Goal: Task Accomplishment & Management: Manage account settings

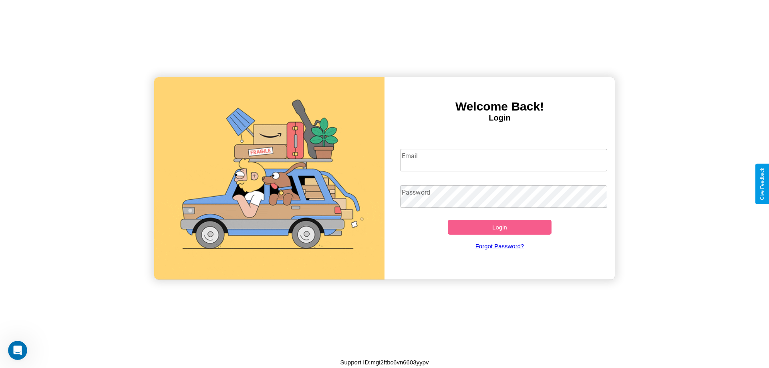
click at [503, 160] on input "Email" at bounding box center [503, 160] width 207 height 22
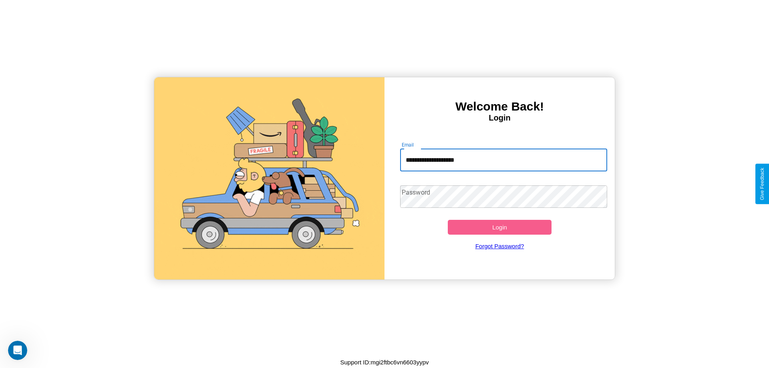
type input "**********"
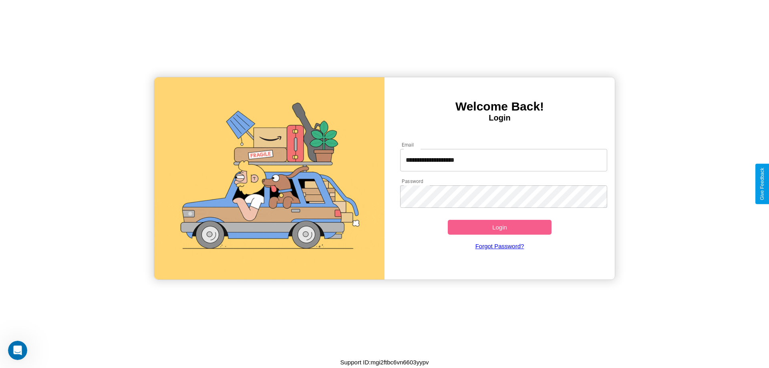
click at [499, 227] on button "Login" at bounding box center [500, 227] width 104 height 15
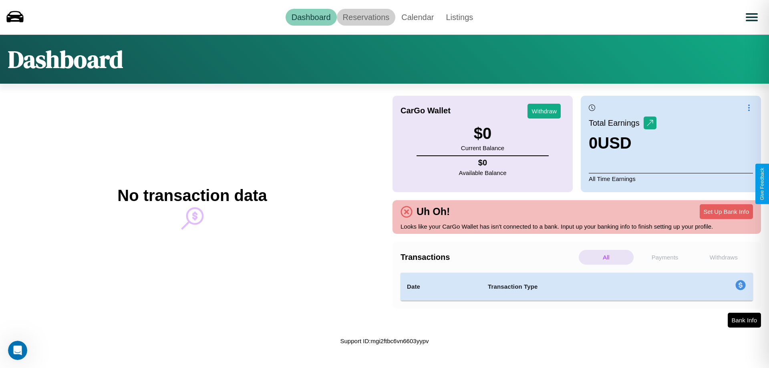
click at [366, 17] on link "Reservations" at bounding box center [366, 17] width 59 height 17
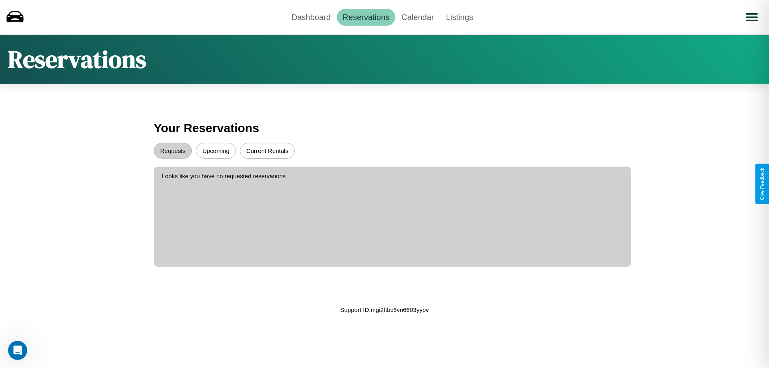
click at [216, 151] on button "Upcoming" at bounding box center [216, 151] width 40 height 16
click at [267, 151] on button "Current Rentals" at bounding box center [267, 151] width 55 height 16
click at [173, 151] on button "Requests" at bounding box center [173, 151] width 38 height 16
click at [311, 17] on link "Dashboard" at bounding box center [310, 17] width 51 height 17
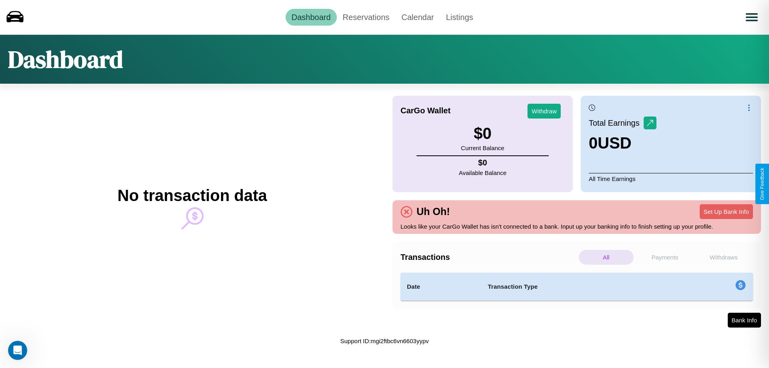
click at [606, 257] on p "All" at bounding box center [605, 257] width 55 height 15
click at [723, 257] on p "Withdraws" at bounding box center [723, 257] width 55 height 15
